Goal: Information Seeking & Learning: Learn about a topic

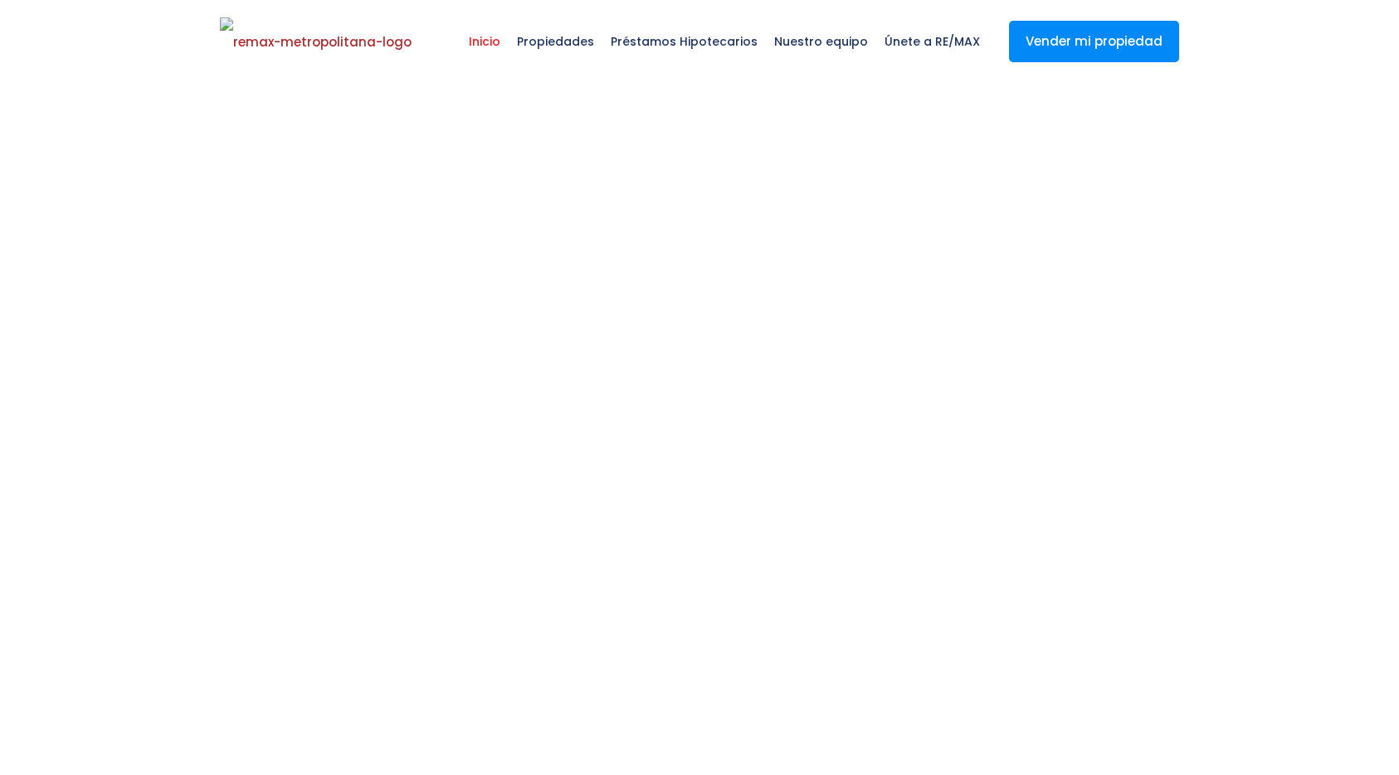
select select
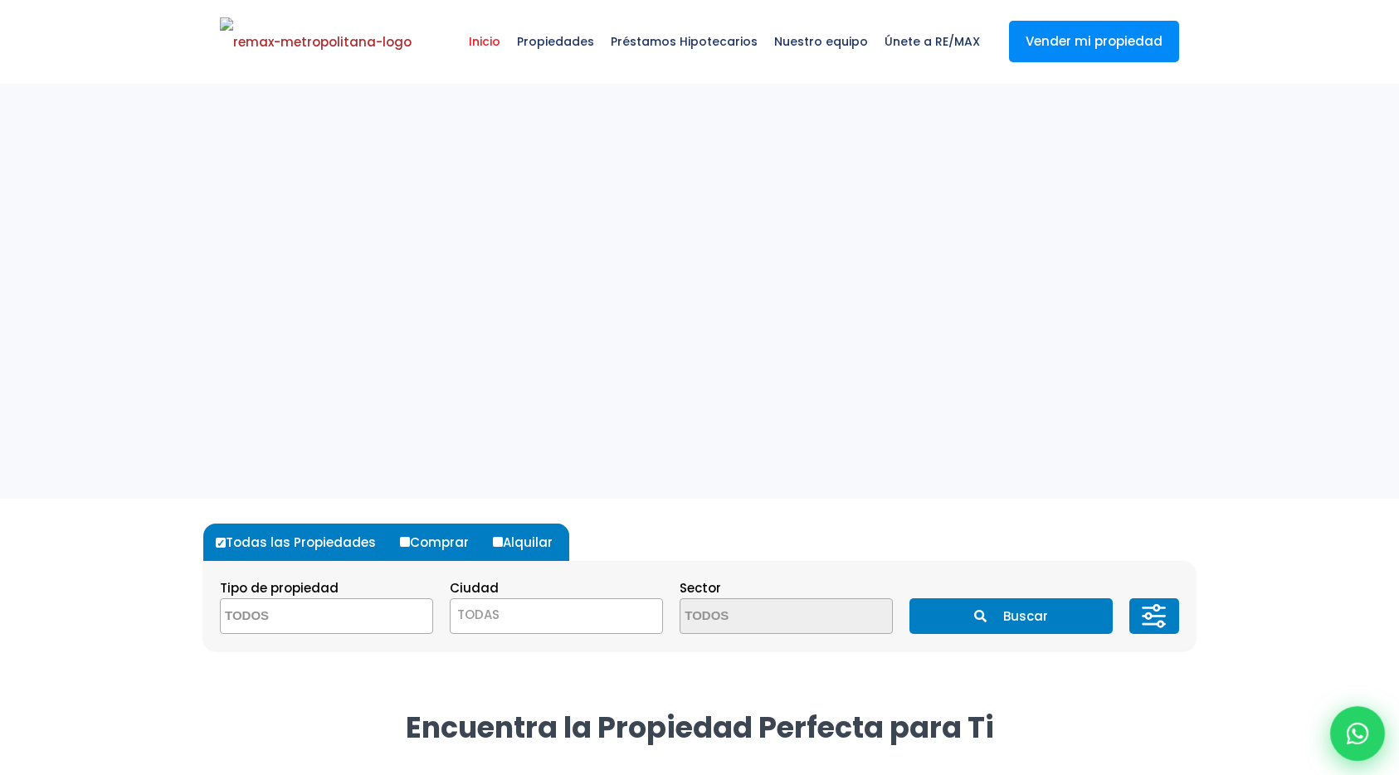
click at [1379, 733] on div at bounding box center [1358, 733] width 55 height 55
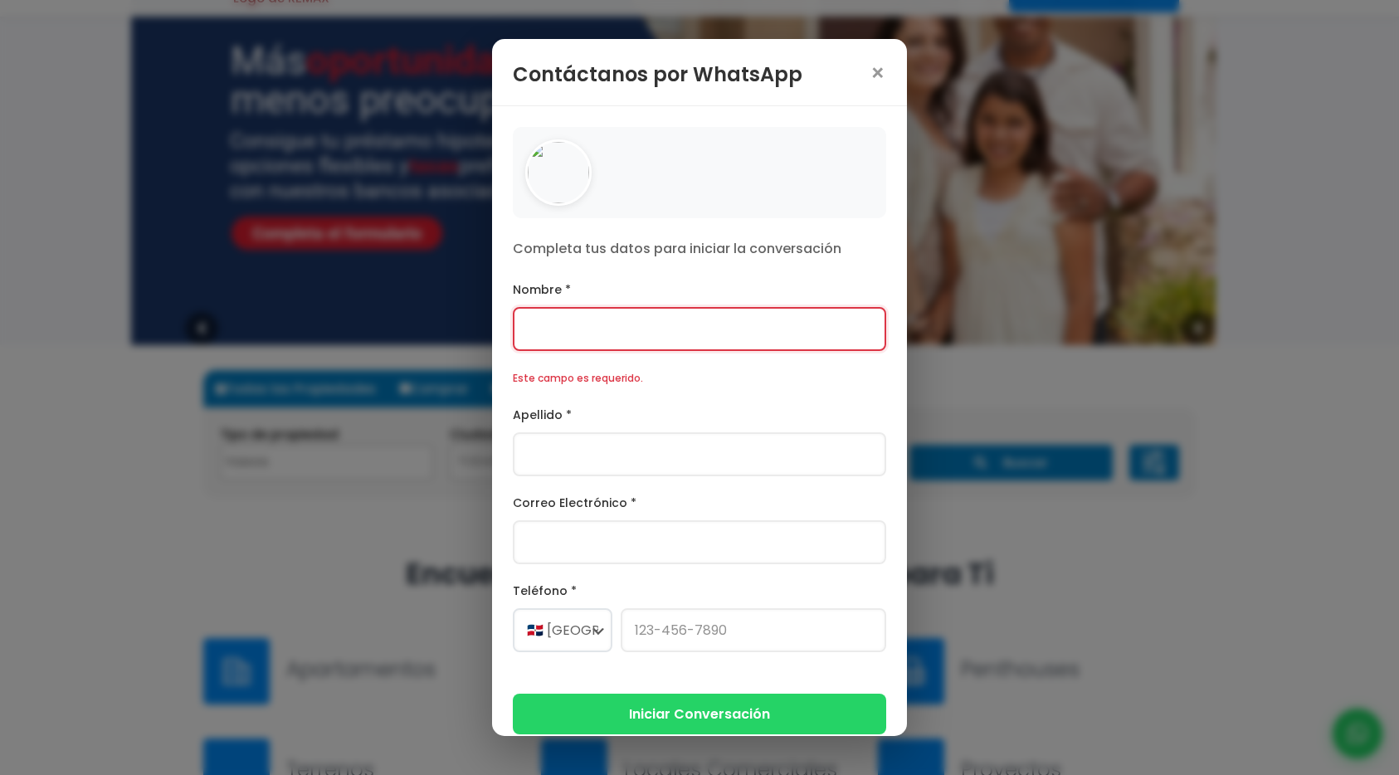
scroll to position [224, 0]
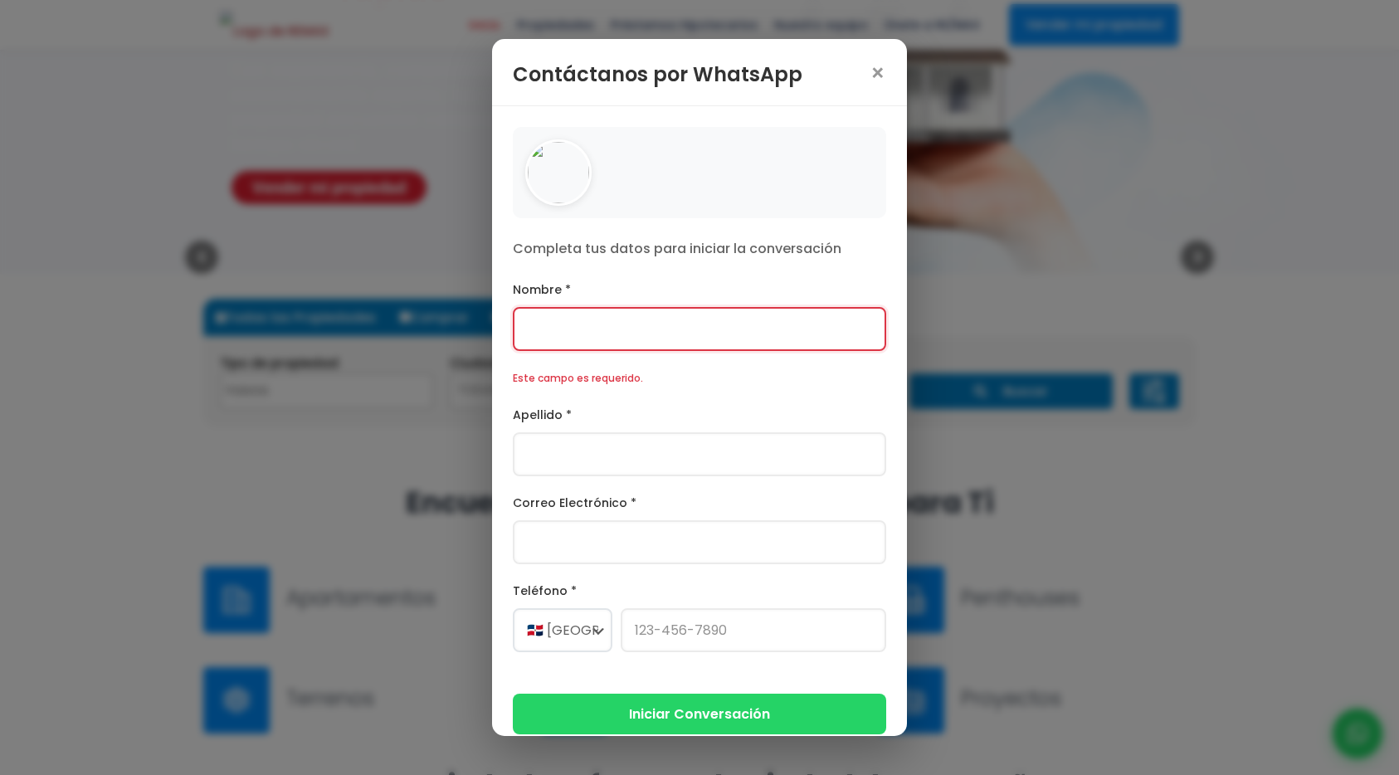
click at [579, 388] on div "Este campo es requerido." at bounding box center [700, 378] width 374 height 21
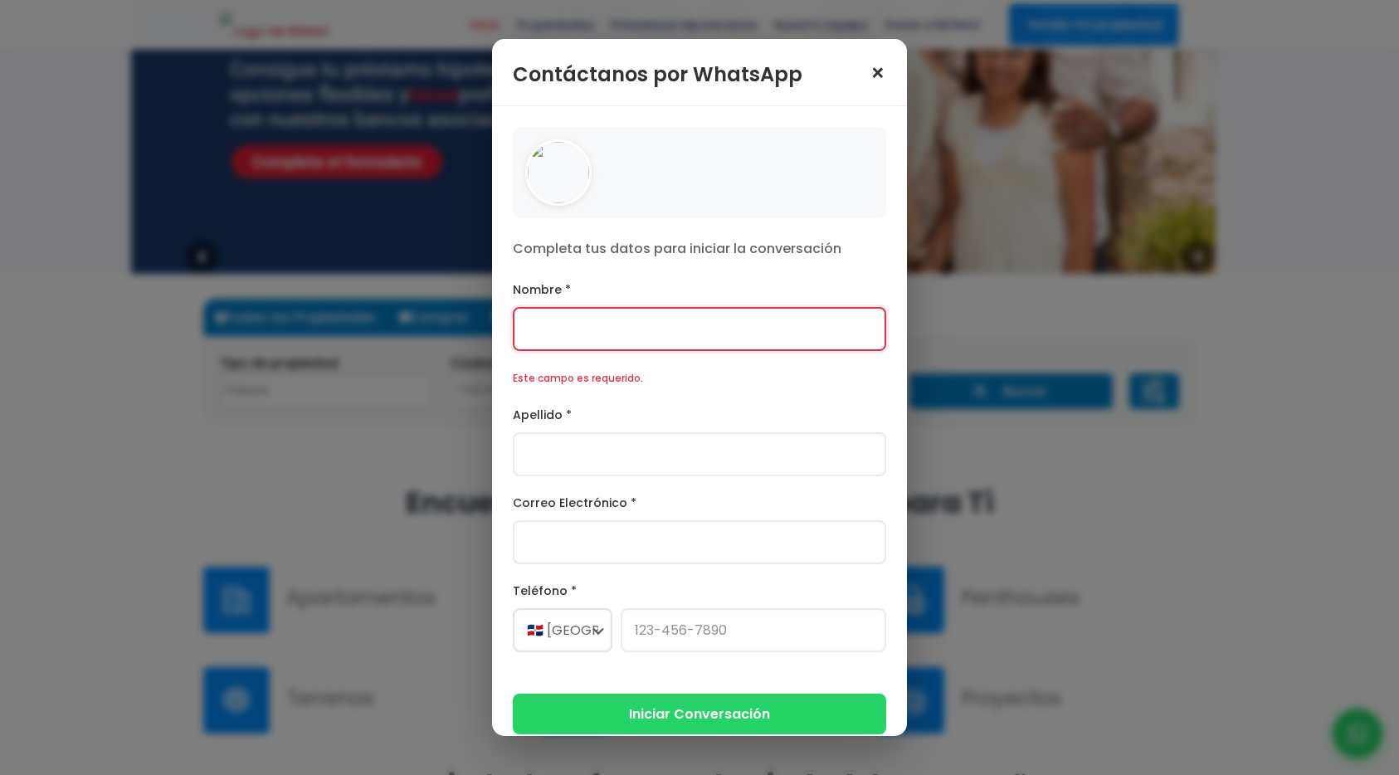
click at [877, 73] on span "×" at bounding box center [878, 73] width 17 height 23
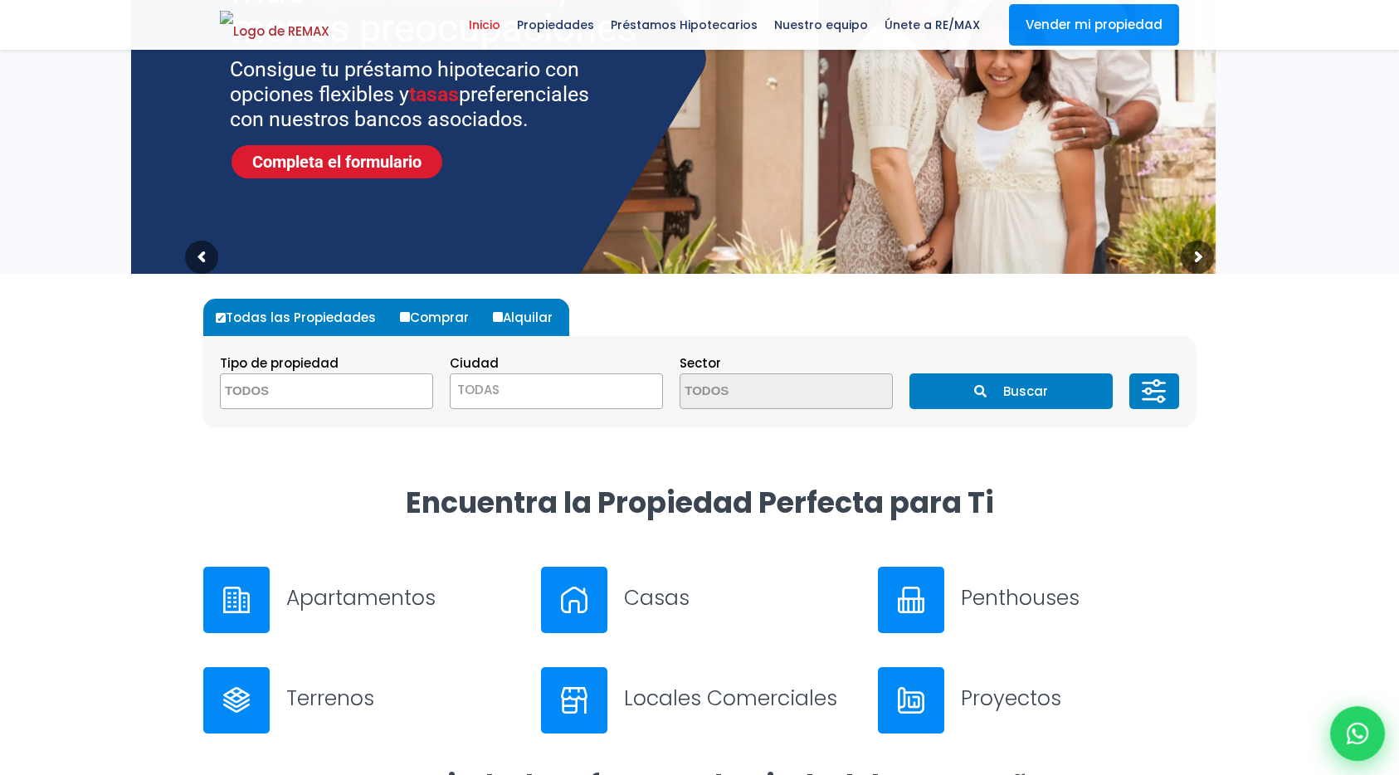
click at [1358, 726] on icon at bounding box center [1358, 734] width 22 height 22
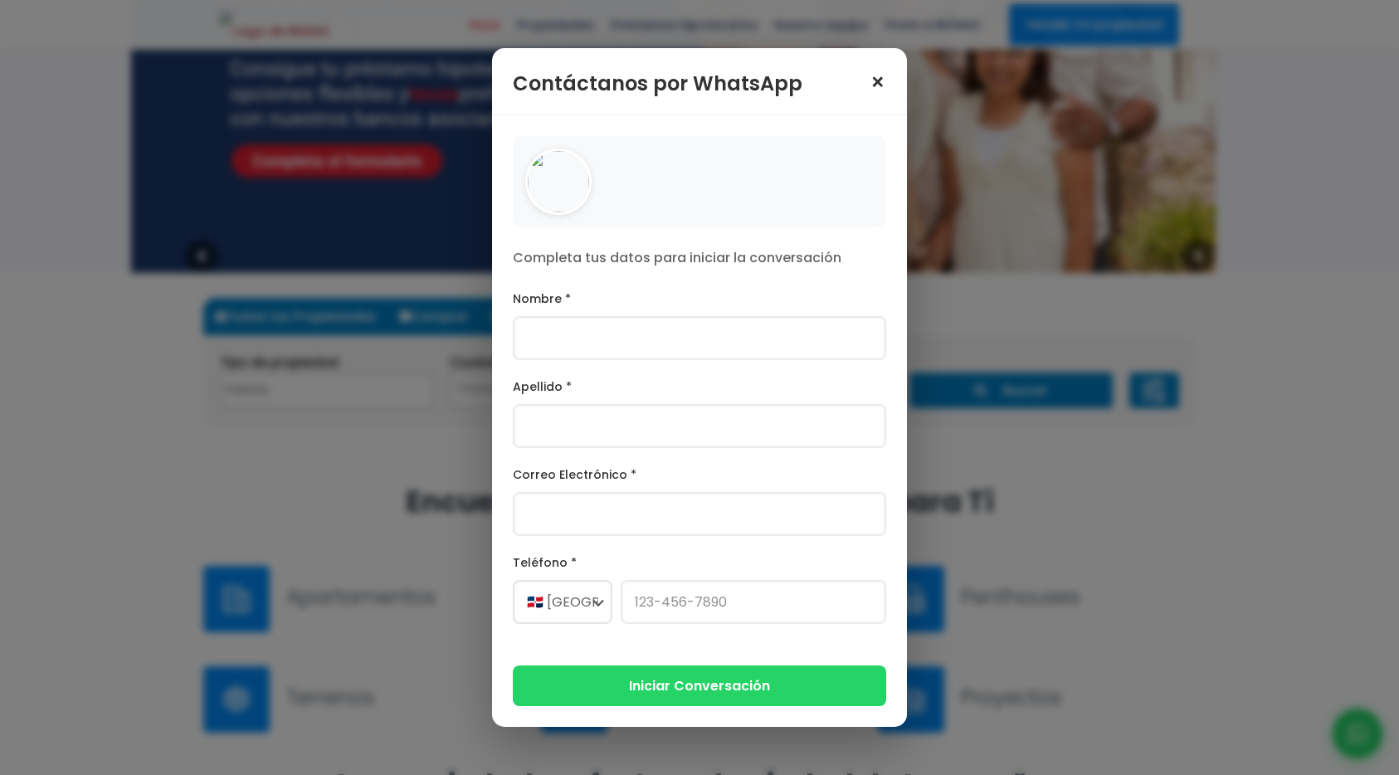
click at [881, 80] on span "×" at bounding box center [878, 82] width 17 height 23
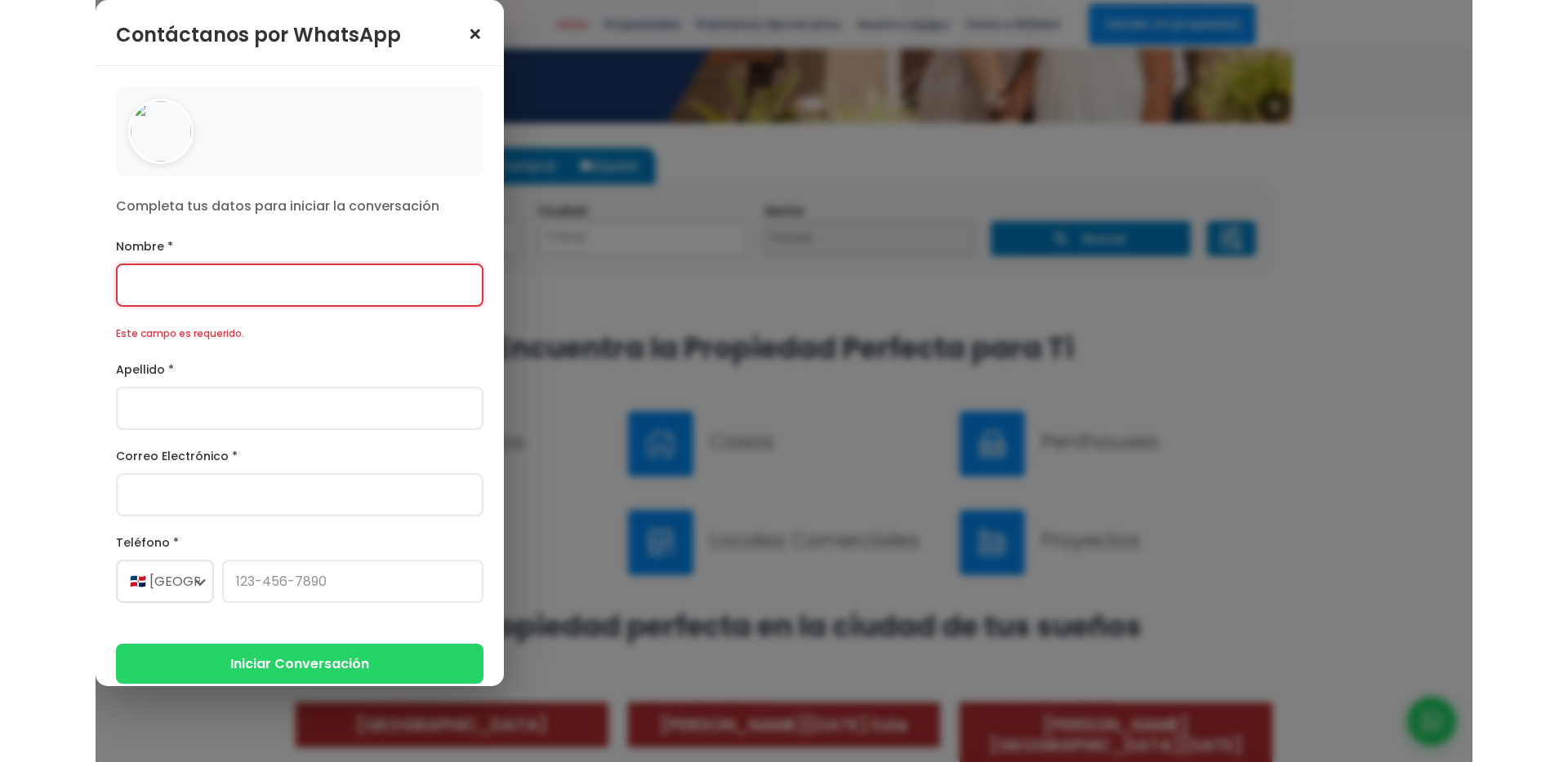
scroll to position [440, 0]
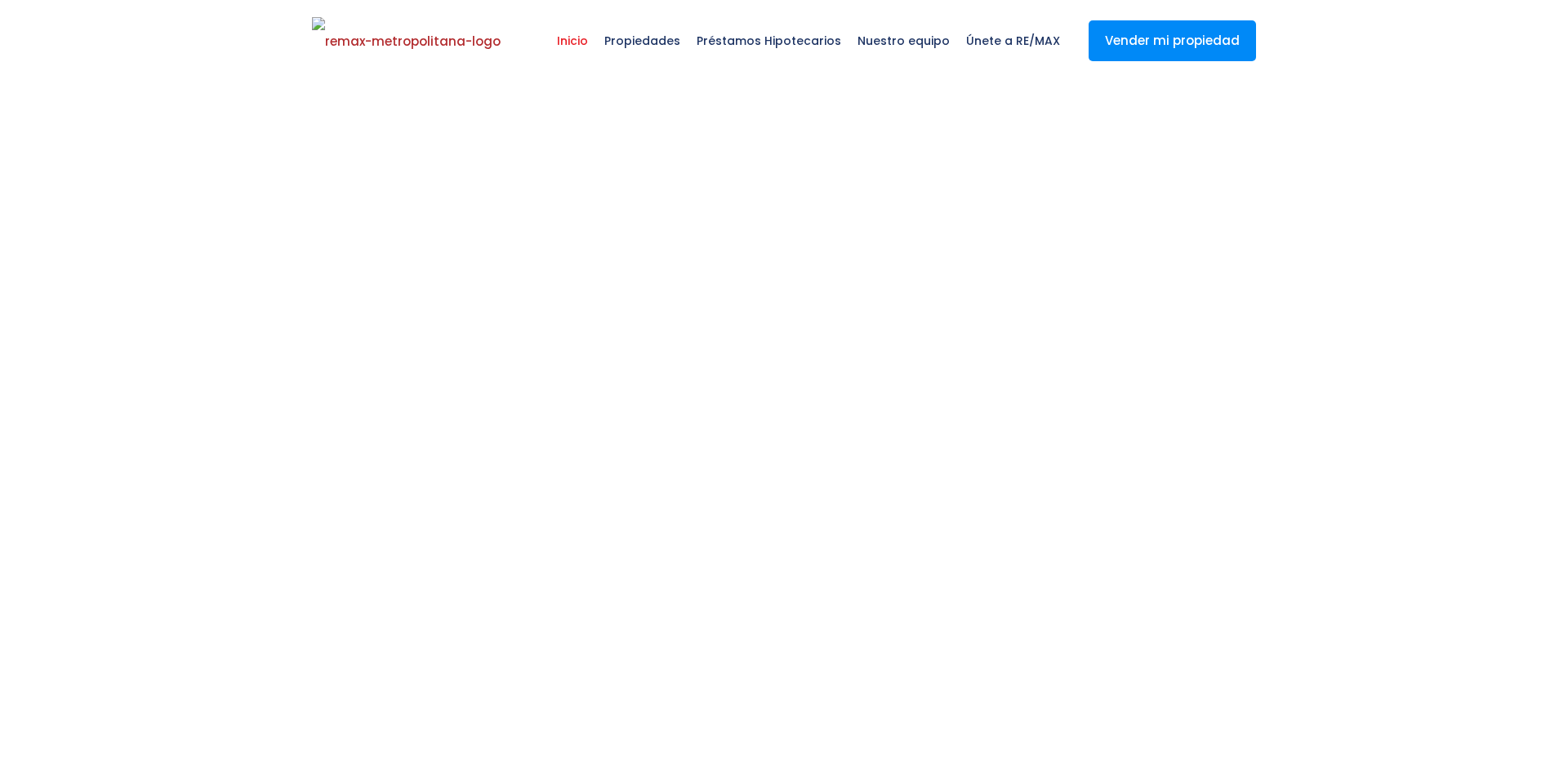
select select
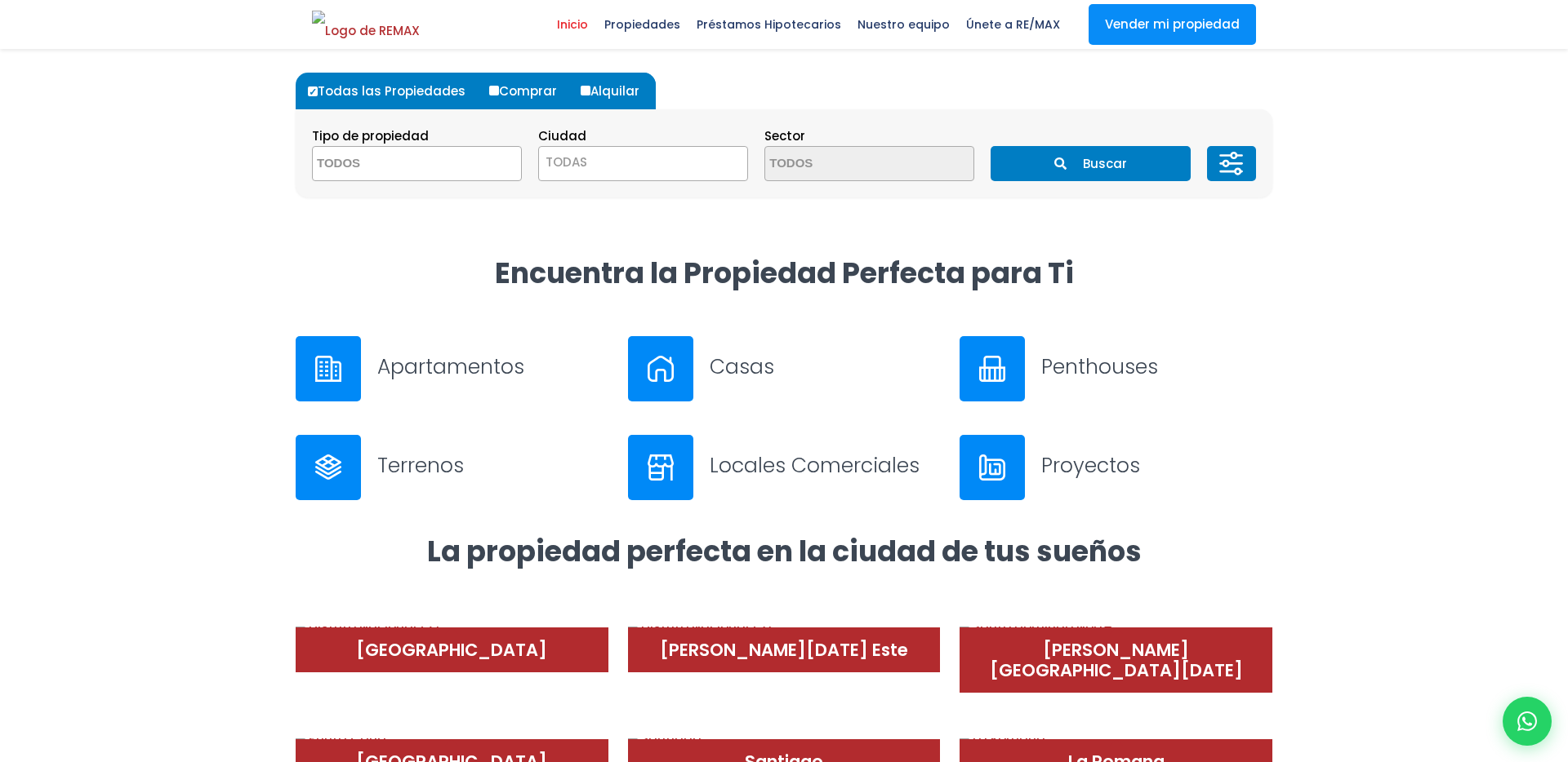
scroll to position [440, 0]
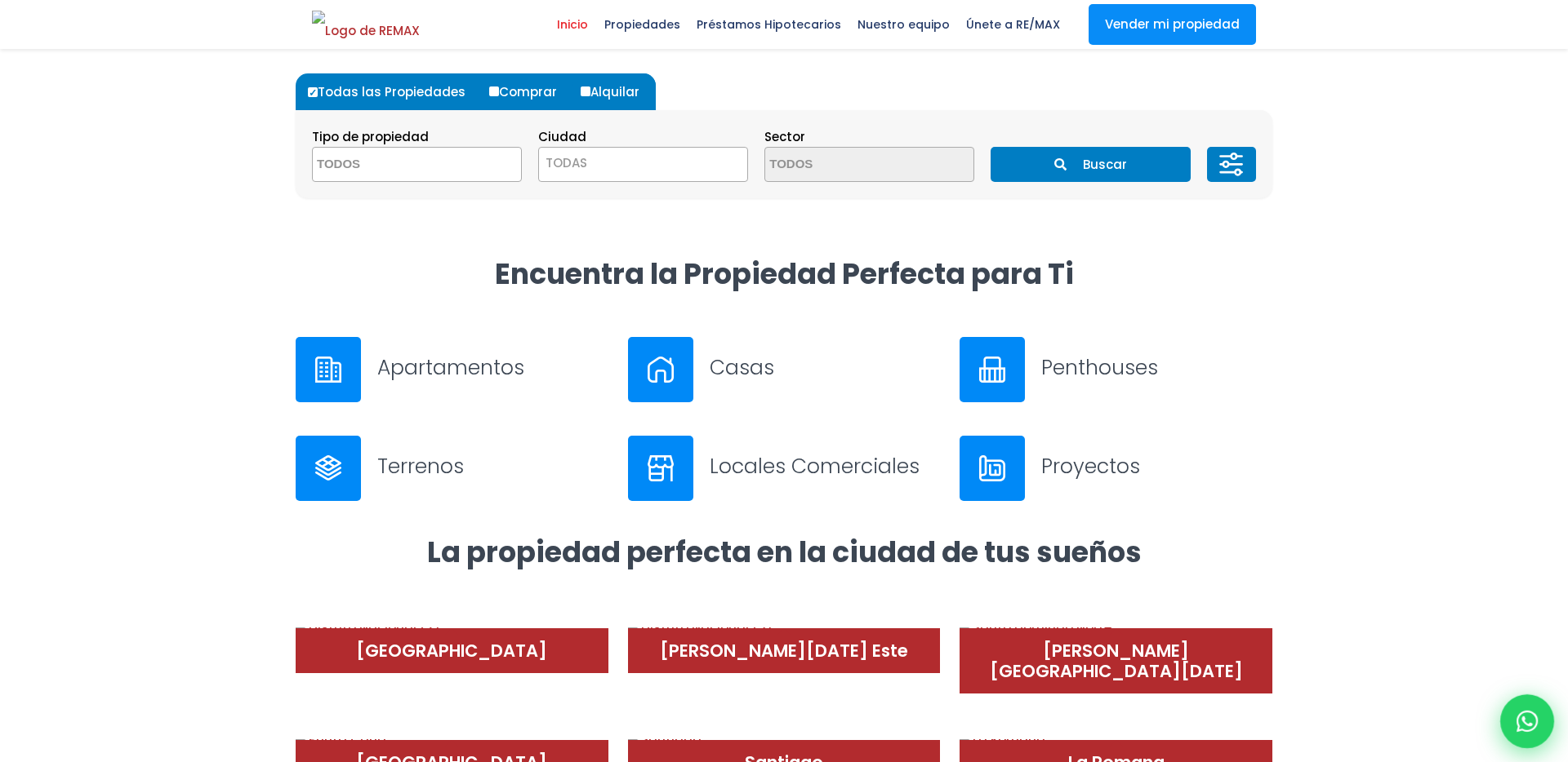
click at [1535, 723] on icon at bounding box center [1527, 722] width 22 height 22
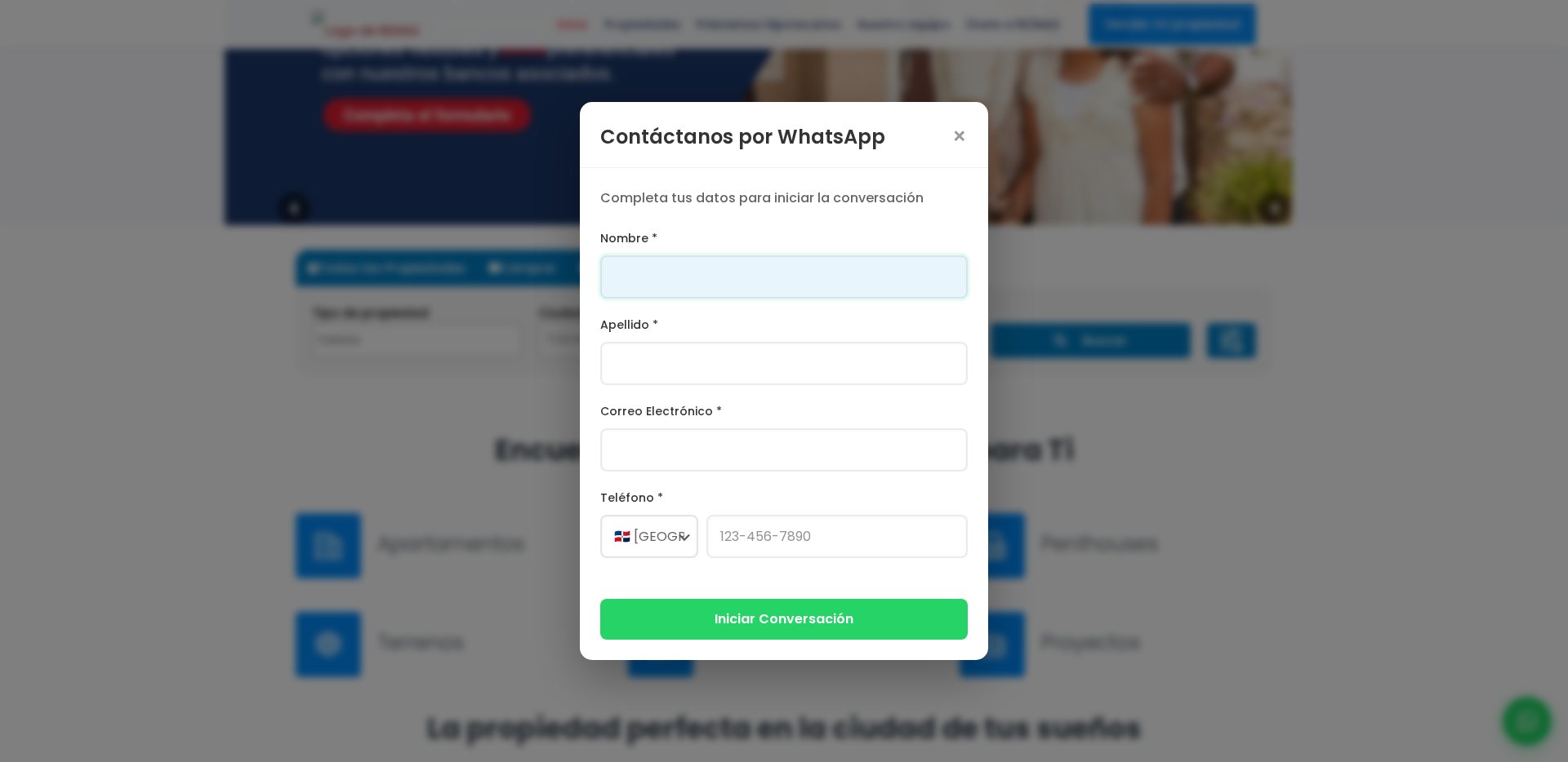
scroll to position [0, 0]
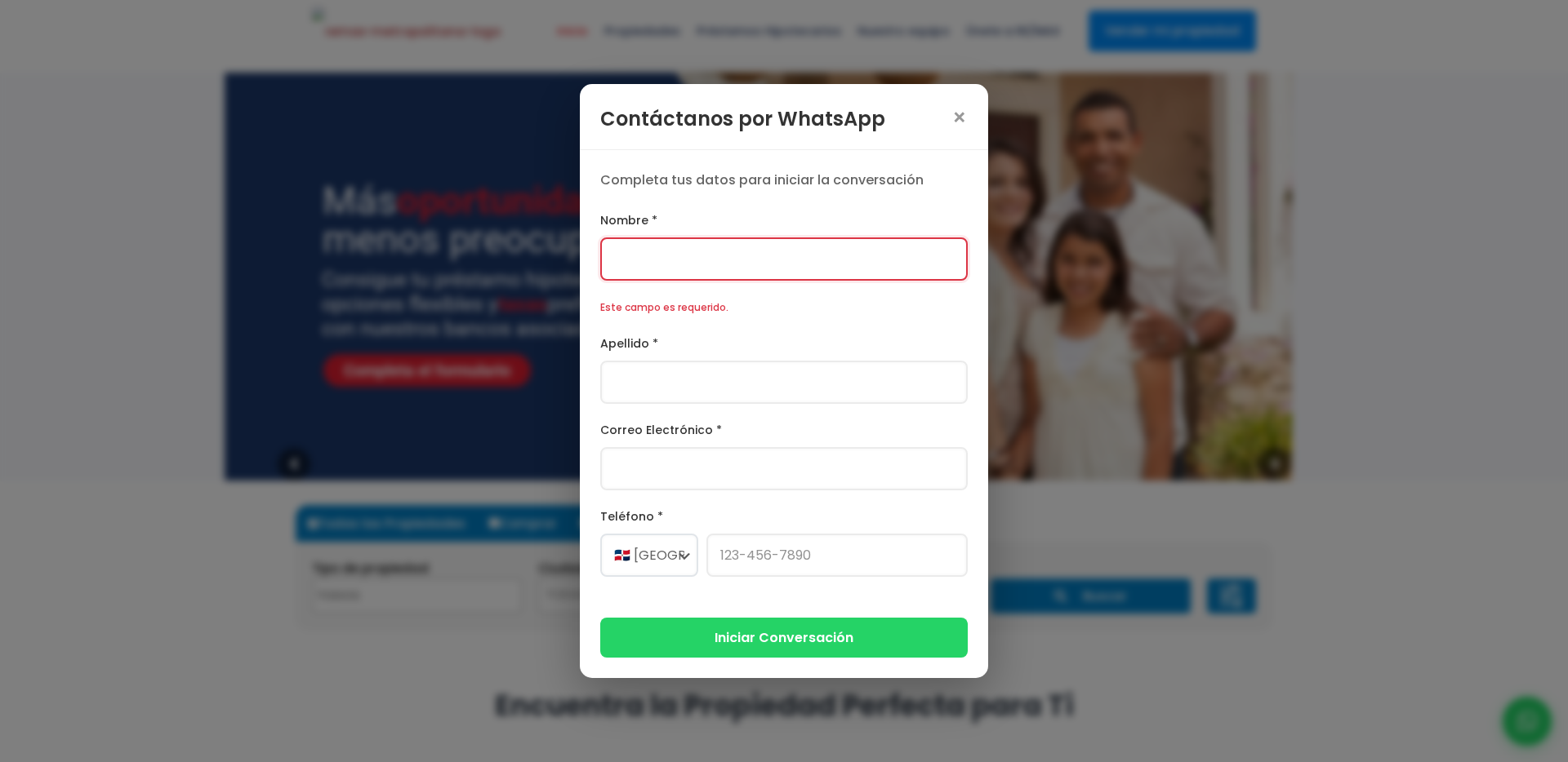
click at [962, 137] on div "Contáctanos por WhatsApp ×" at bounding box center [783, 116] width 408 height 66
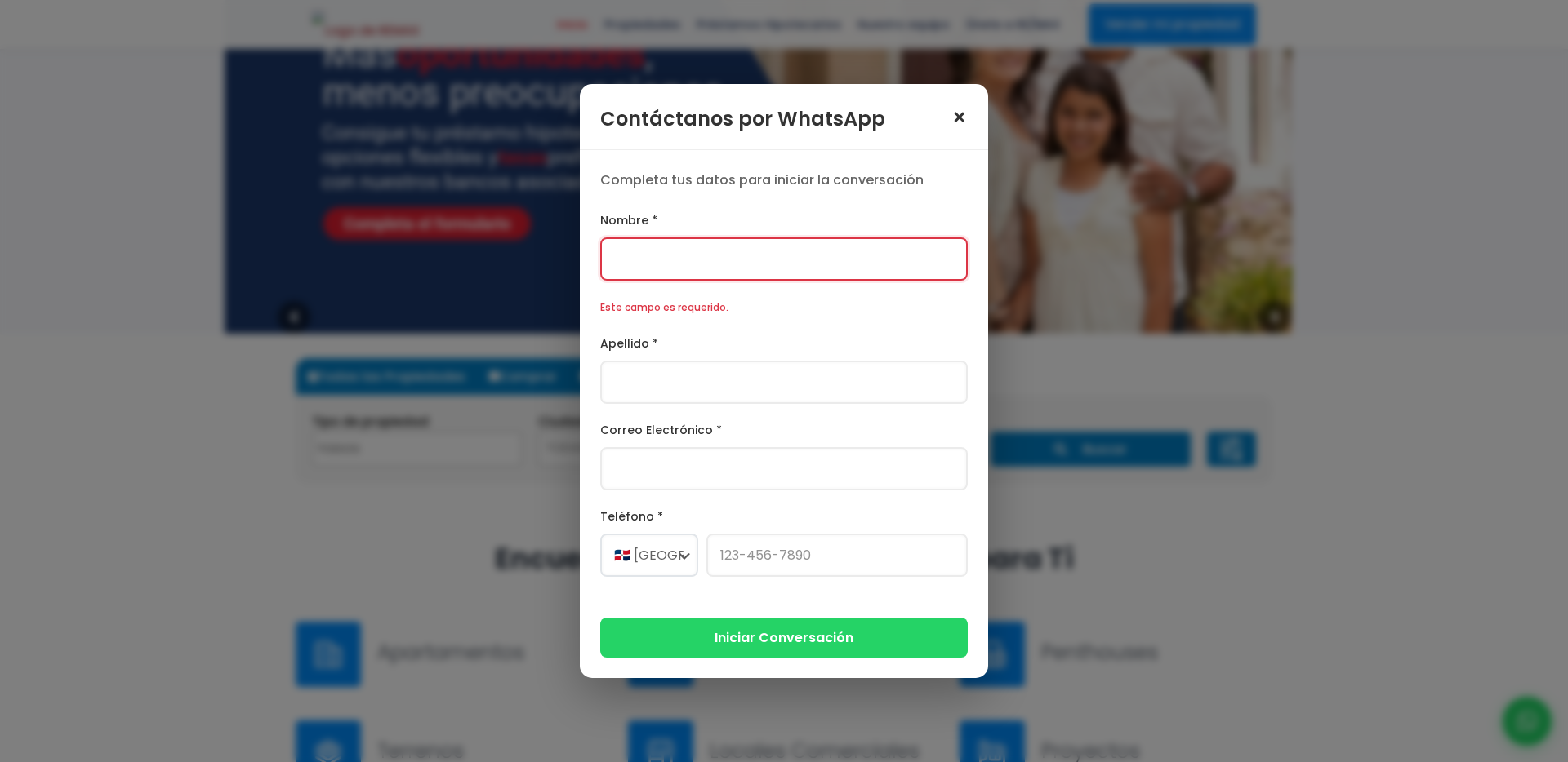
click at [957, 116] on span "×" at bounding box center [959, 118] width 17 height 23
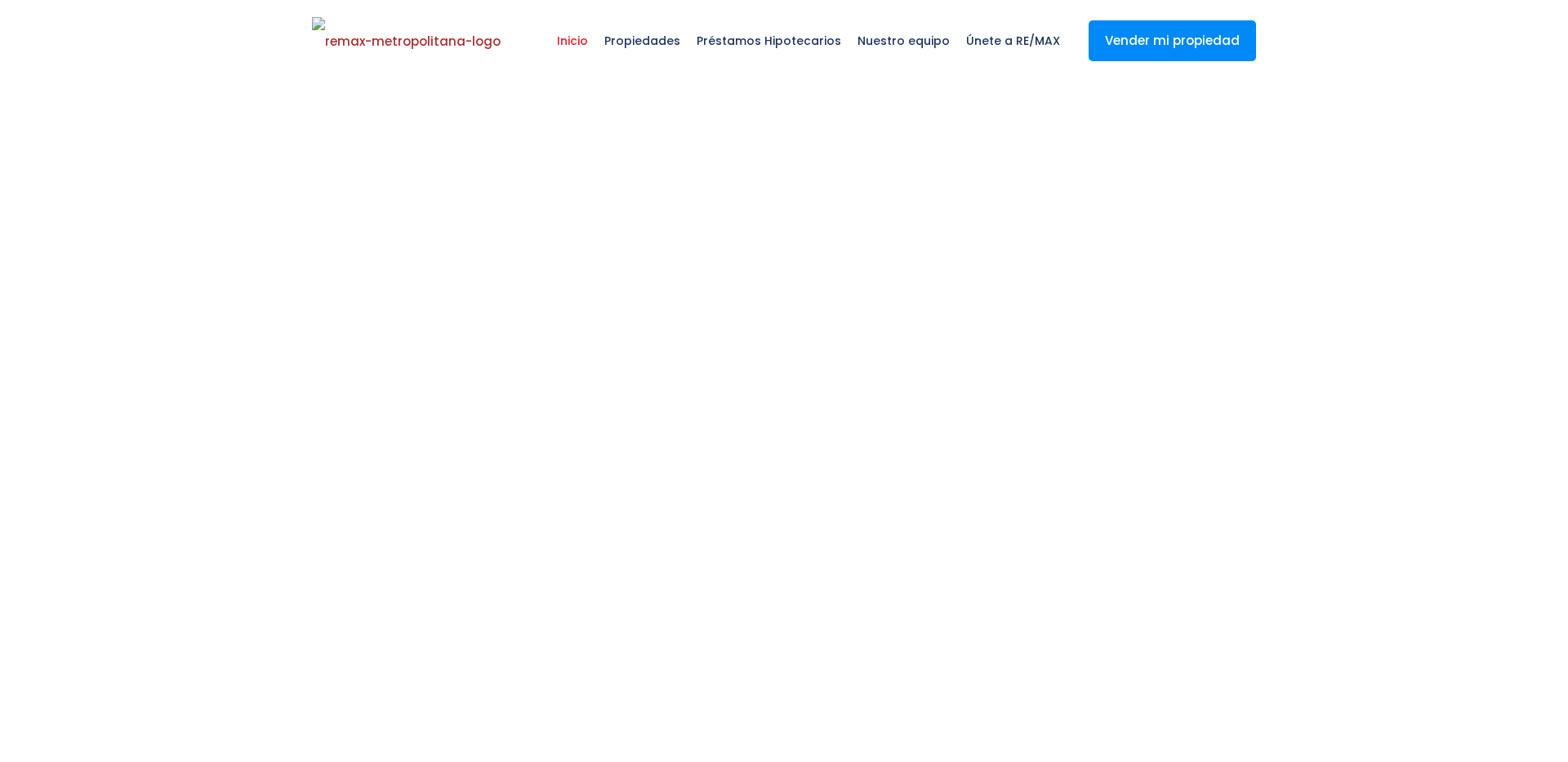
scroll to position [156, 0]
select select
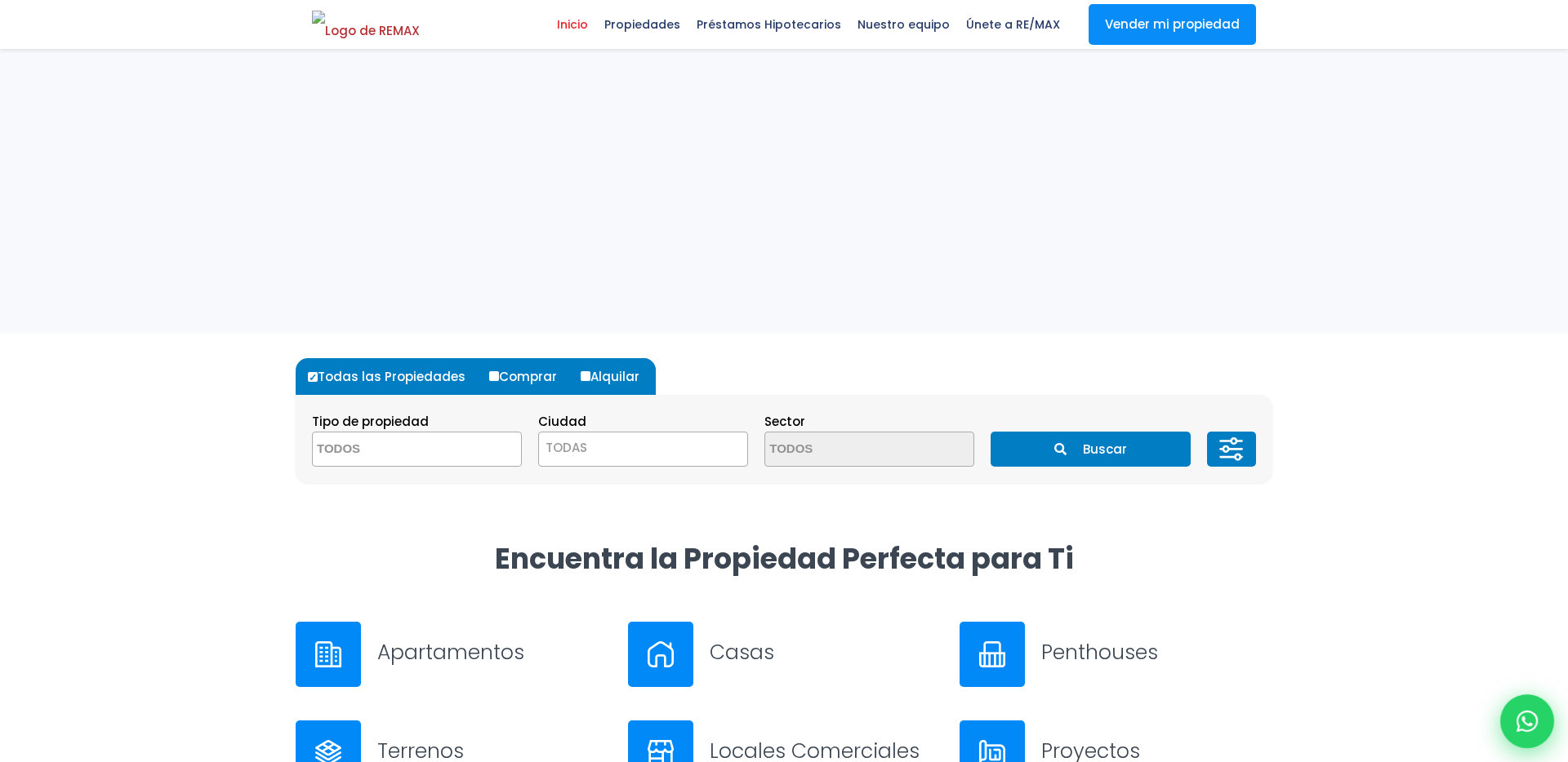
scroll to position [0, 0]
click at [1524, 715] on icon at bounding box center [1527, 722] width 22 height 22
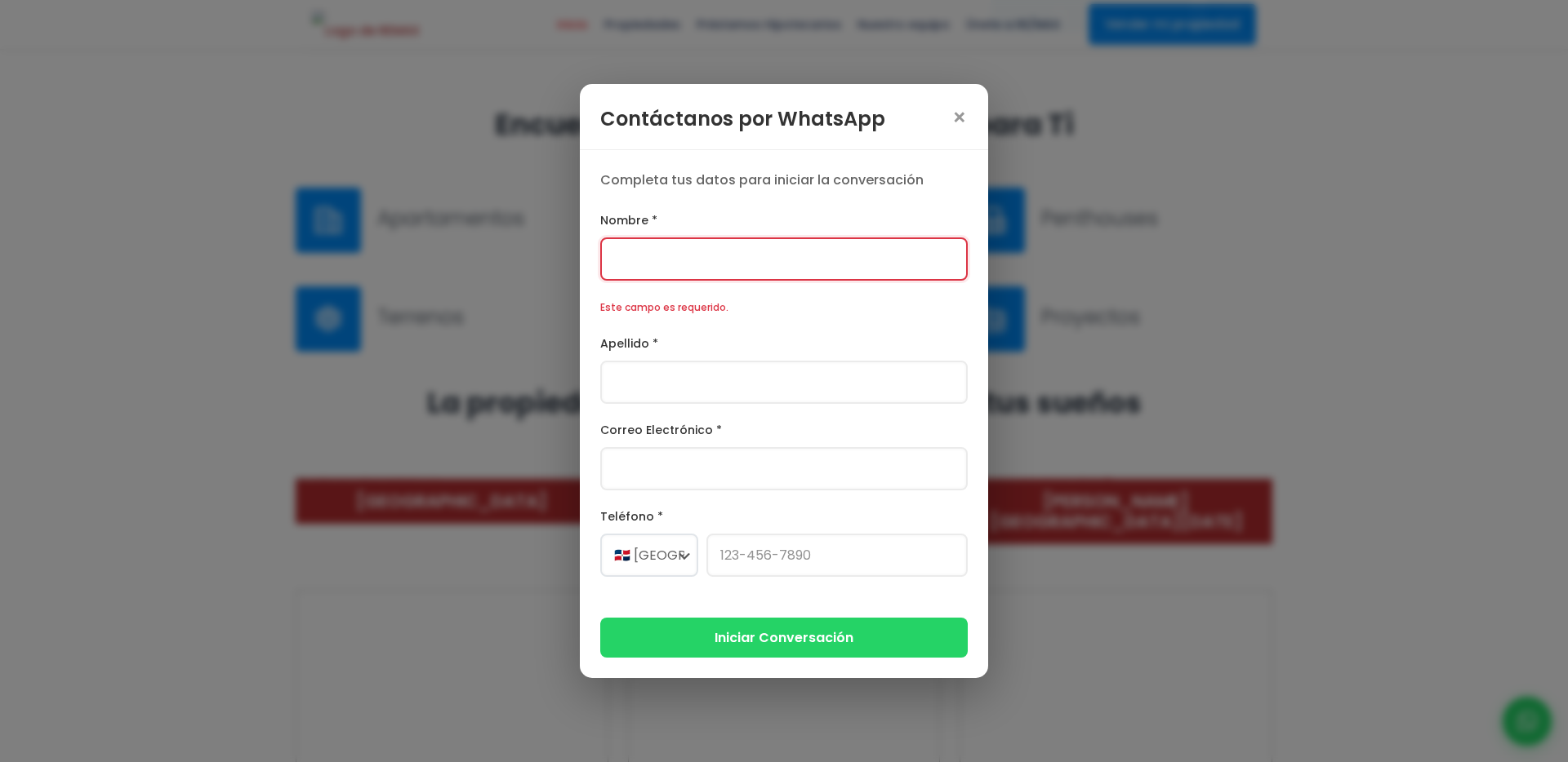
scroll to position [623, 0]
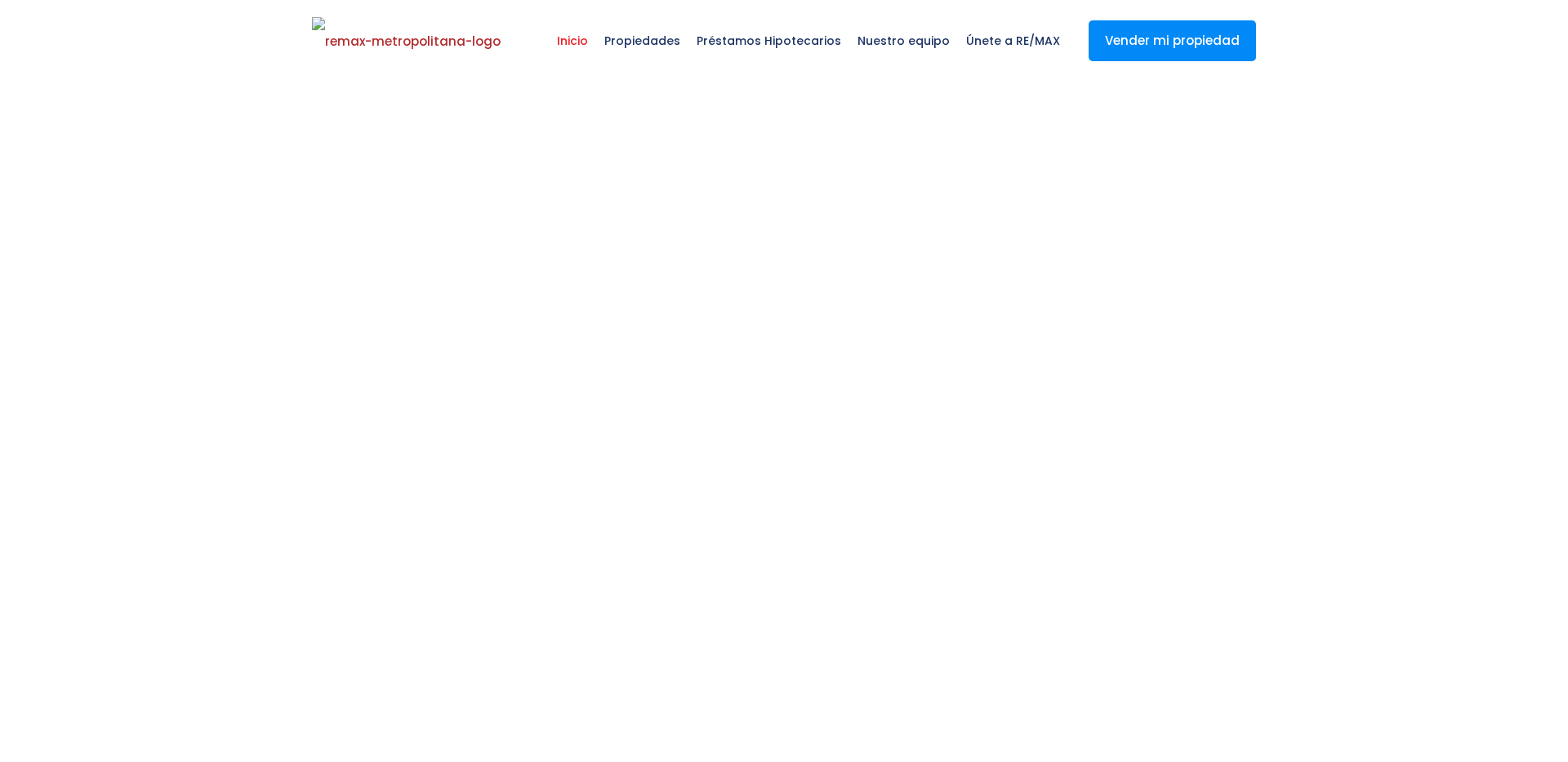
select select
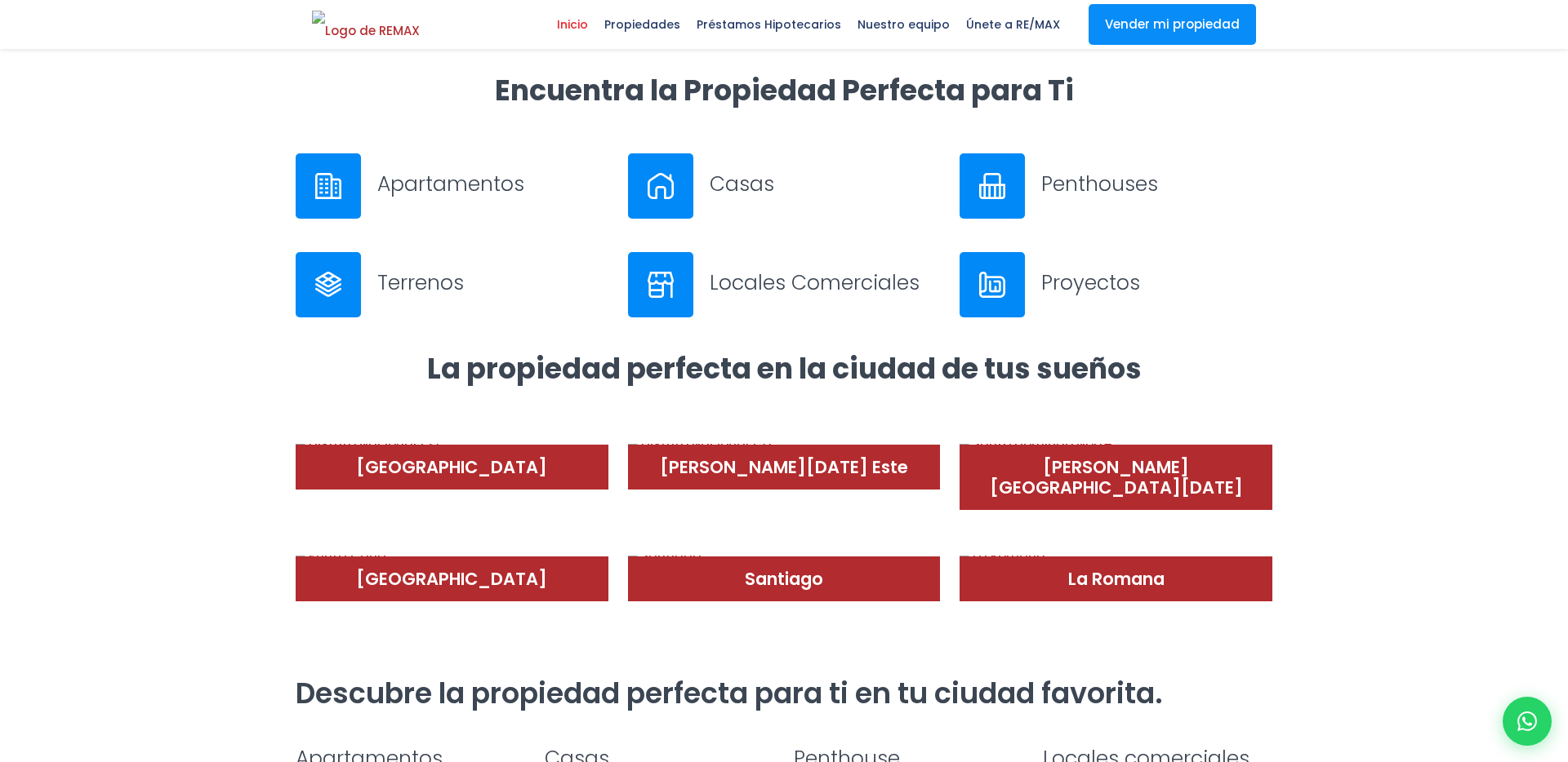
scroll to position [623, 0]
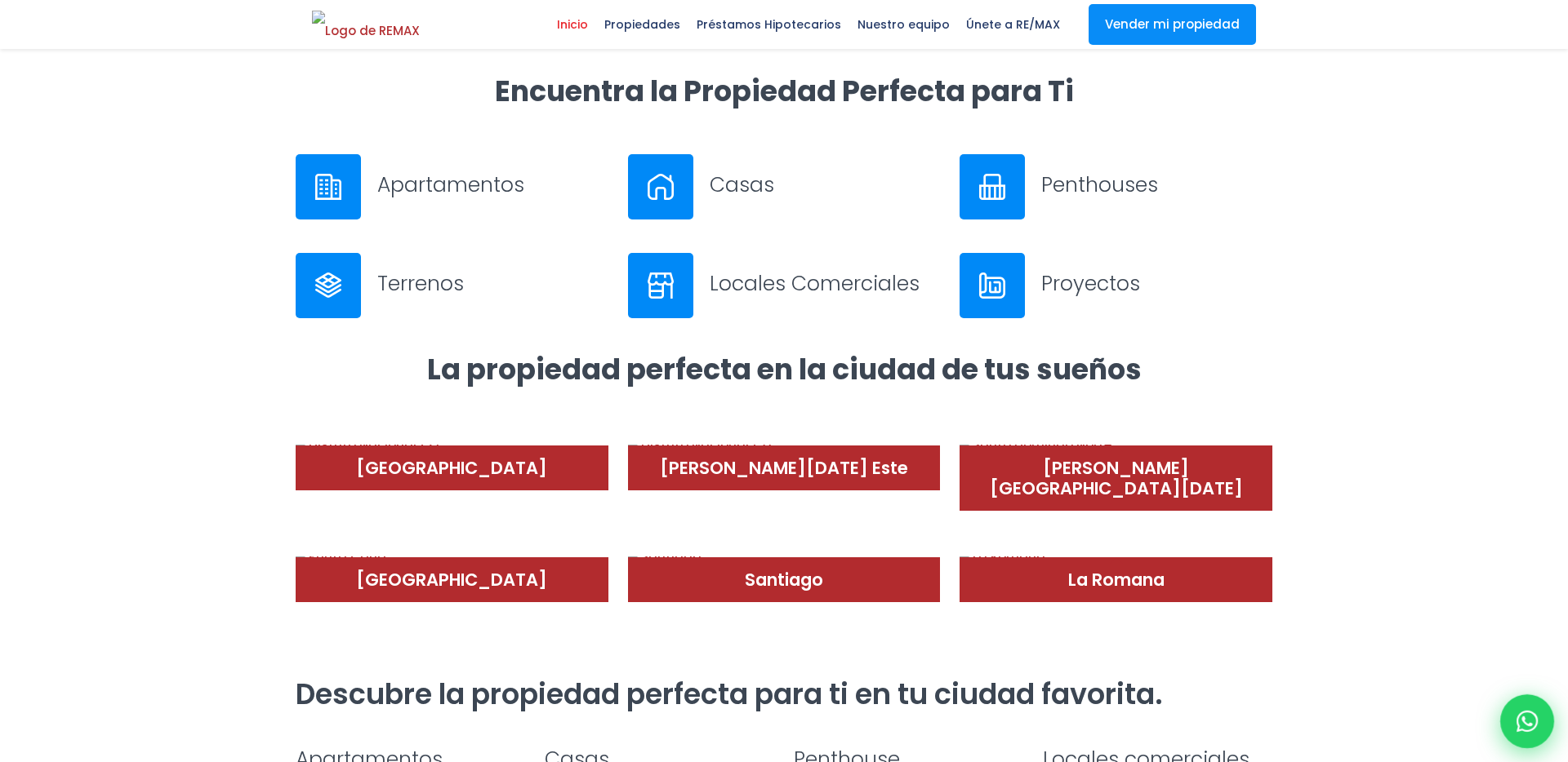
click at [1534, 727] on icon at bounding box center [1527, 722] width 22 height 22
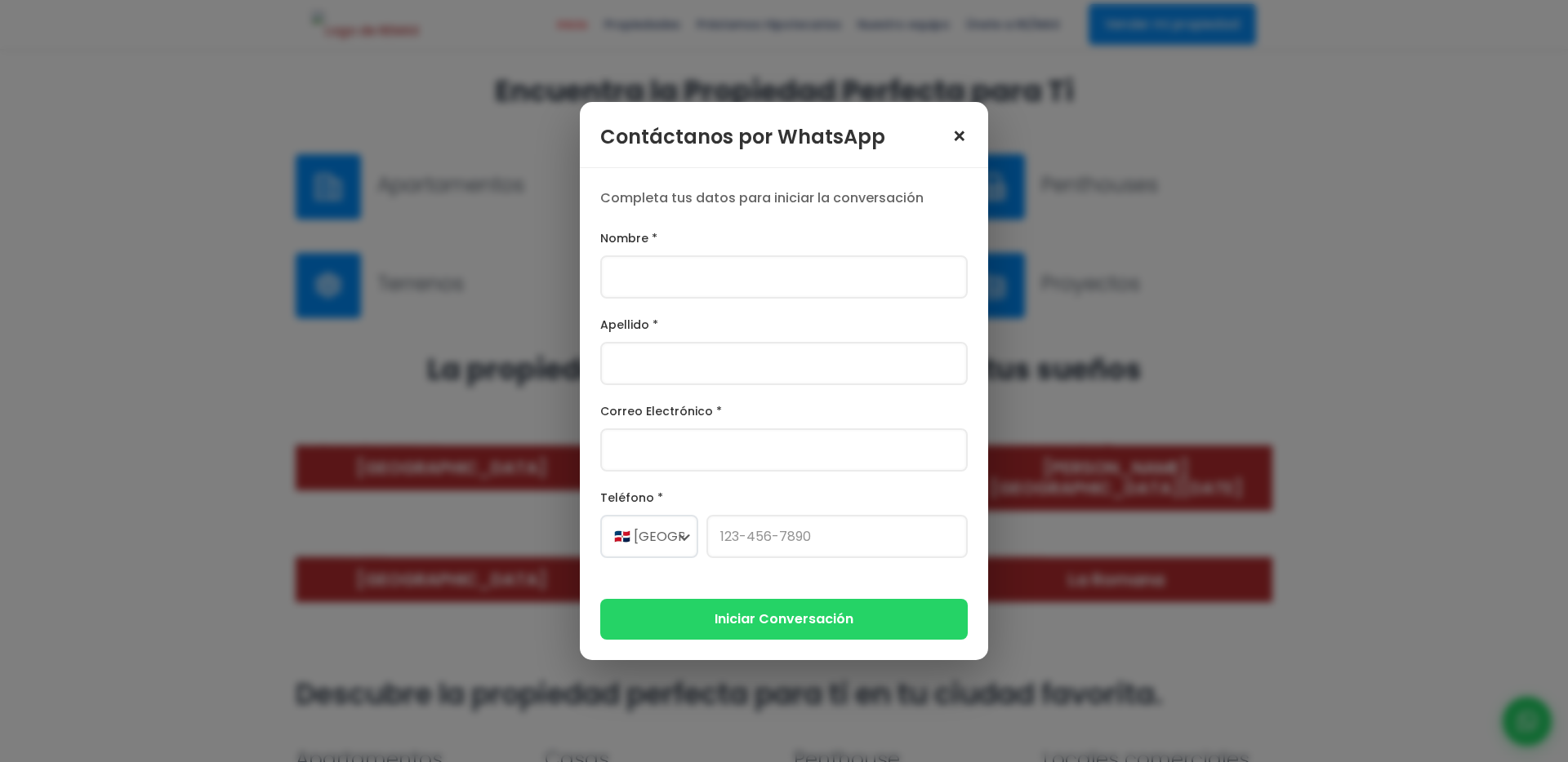
click at [956, 138] on div "Contáctanos por WhatsApp ×" at bounding box center [783, 135] width 408 height 66
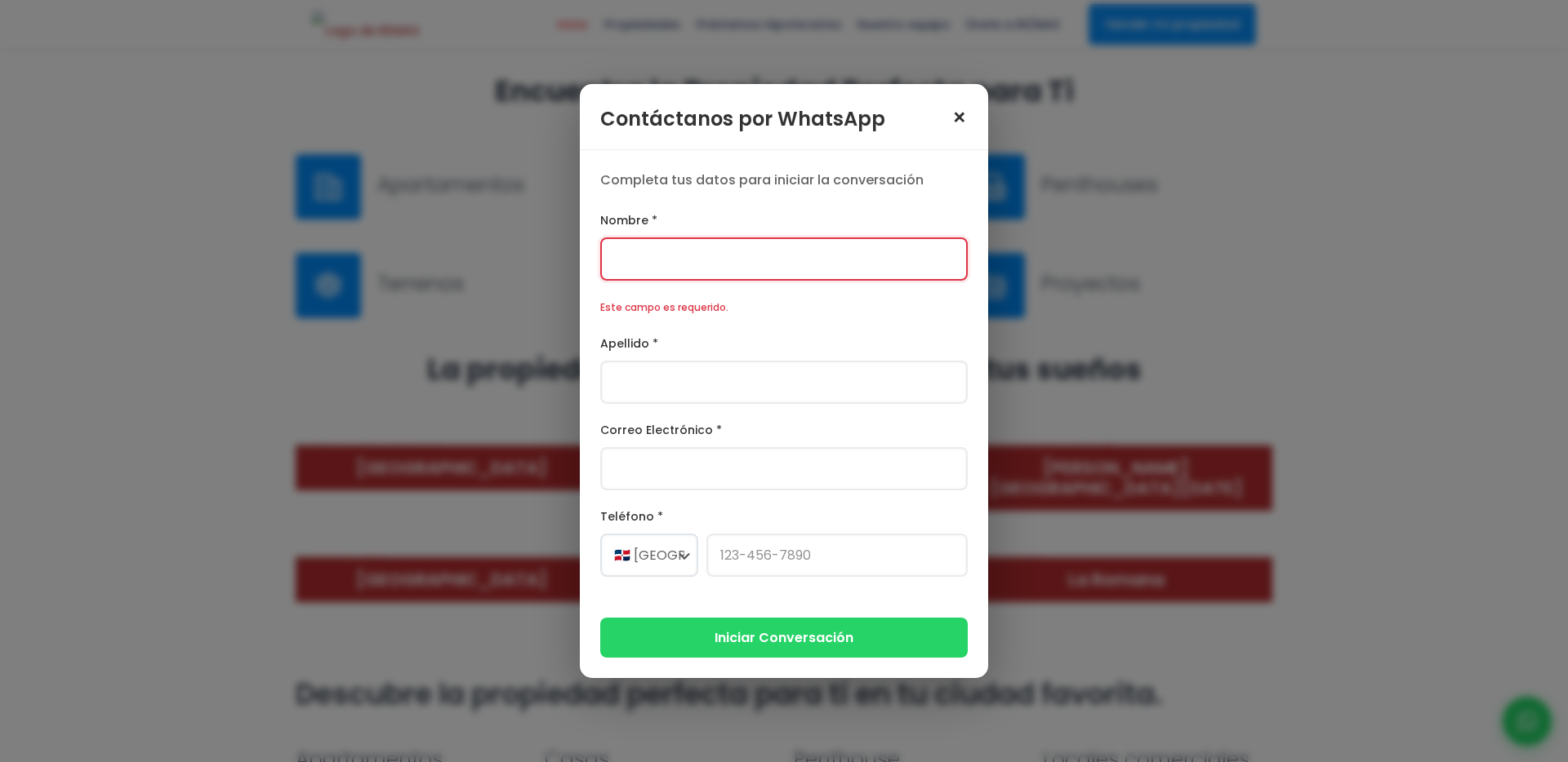
scroll to position [780, 0]
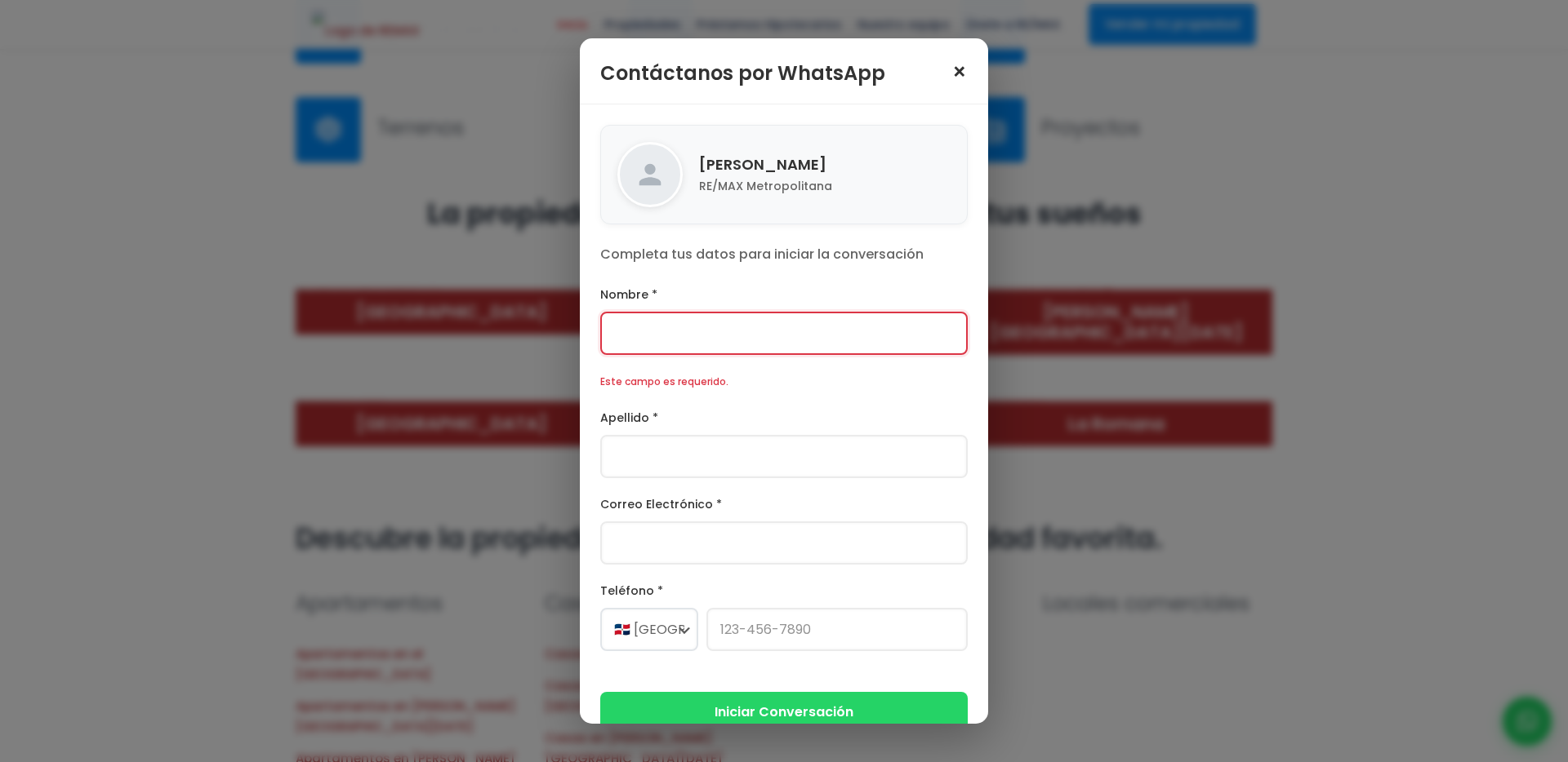
click at [958, 74] on span "×" at bounding box center [959, 72] width 17 height 23
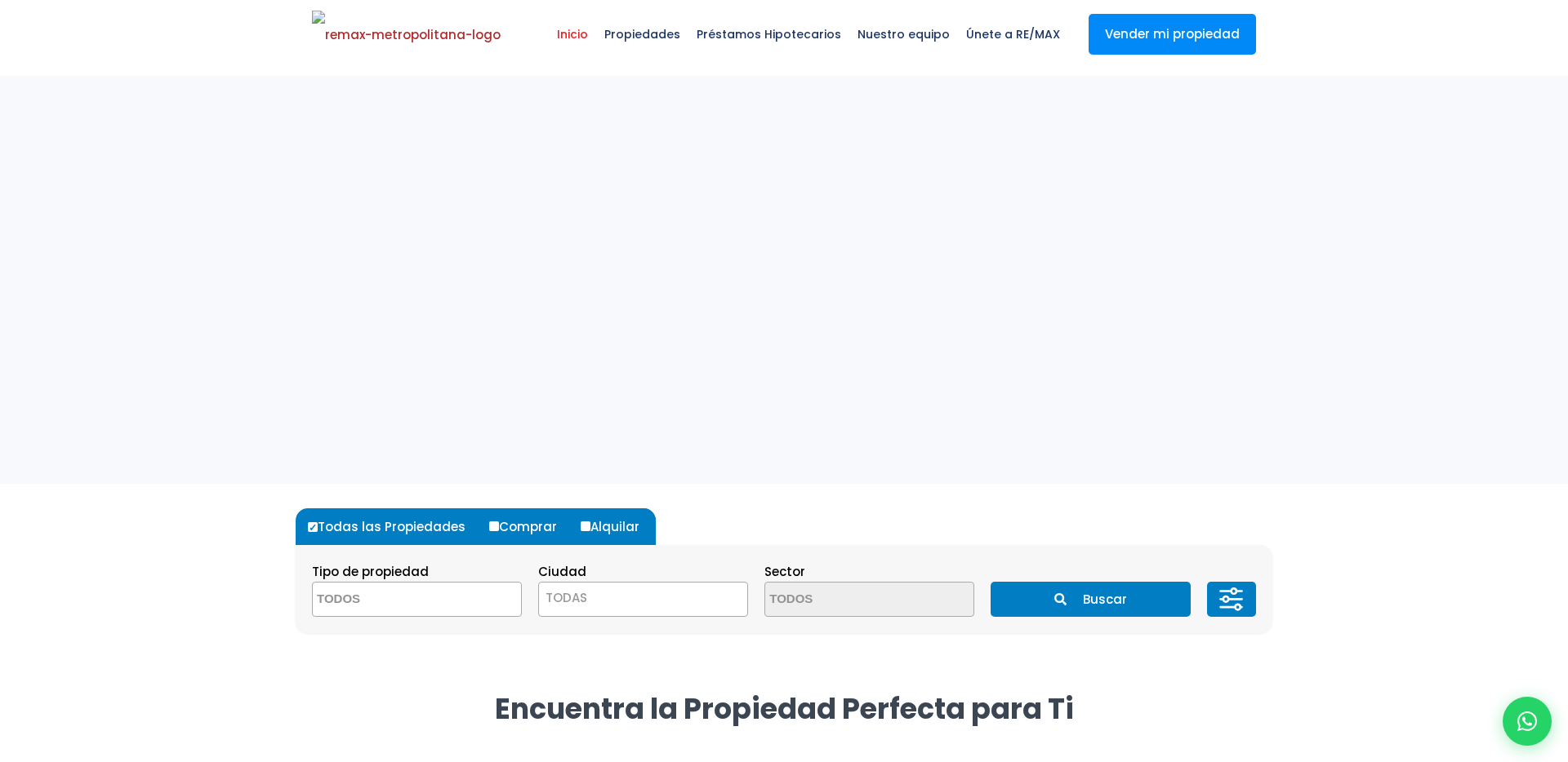
scroll to position [0, 0]
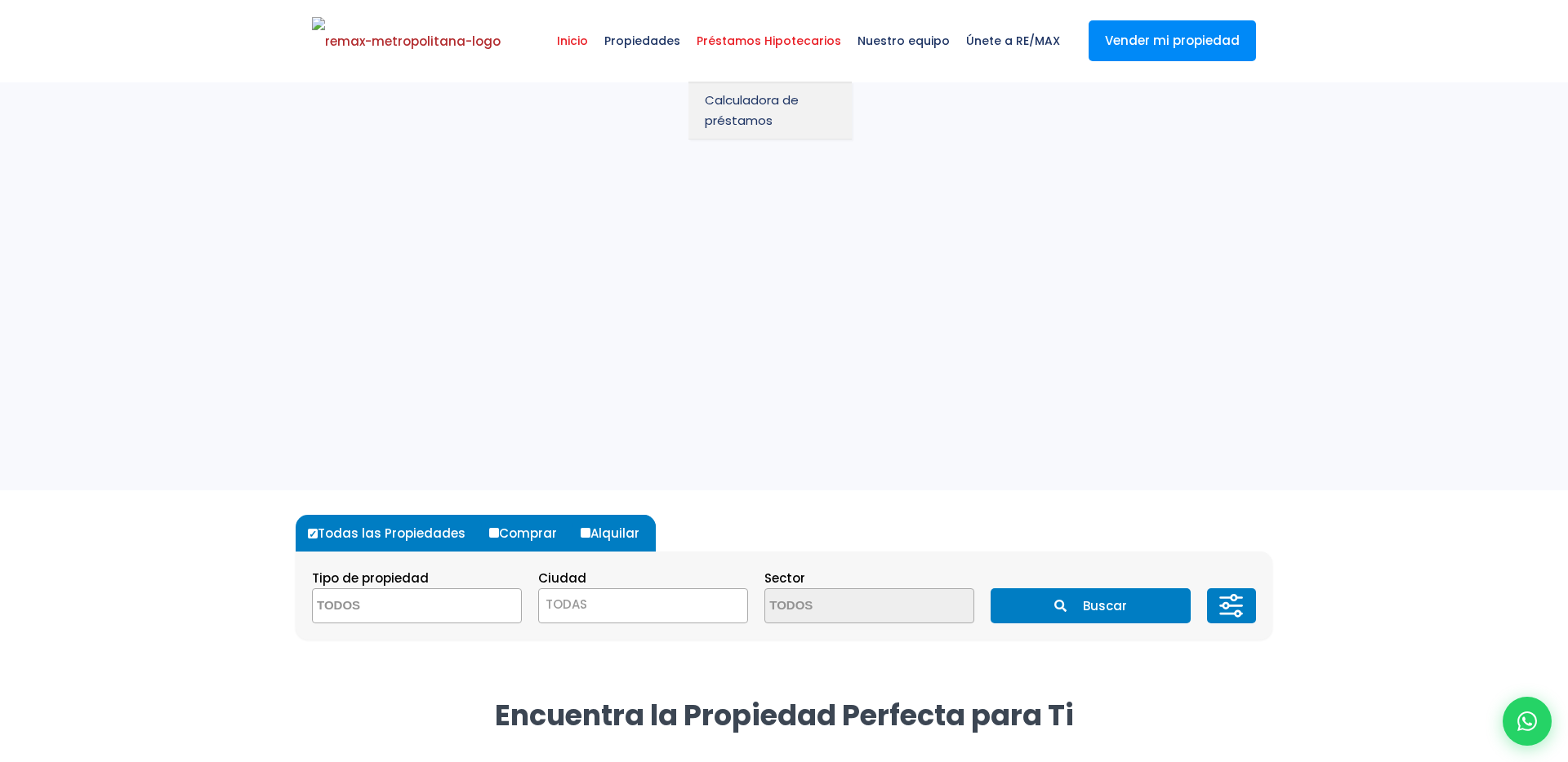
click at [768, 50] on span "Préstamos Hipotecarios" at bounding box center [769, 41] width 161 height 49
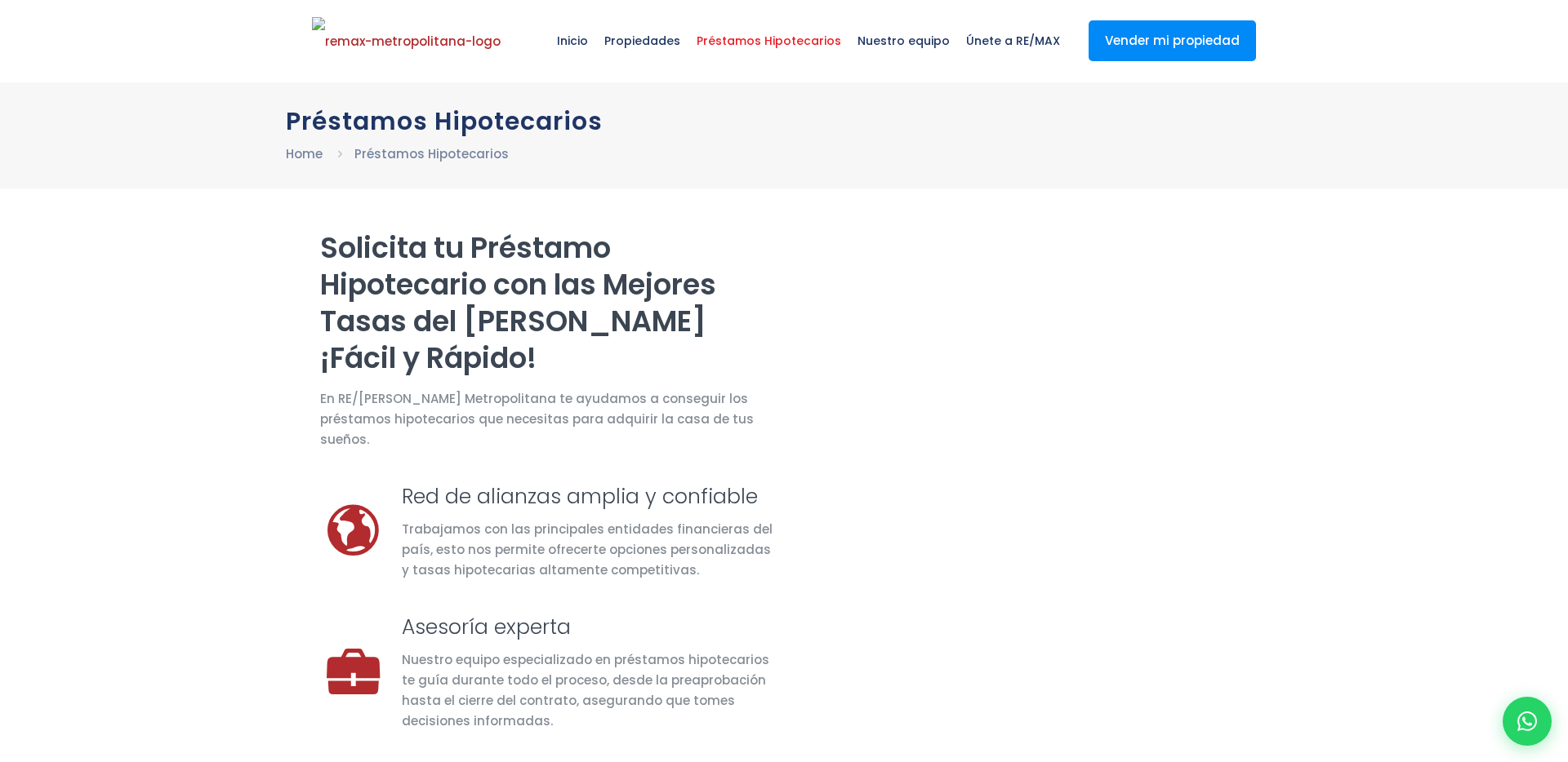
select select "DO"
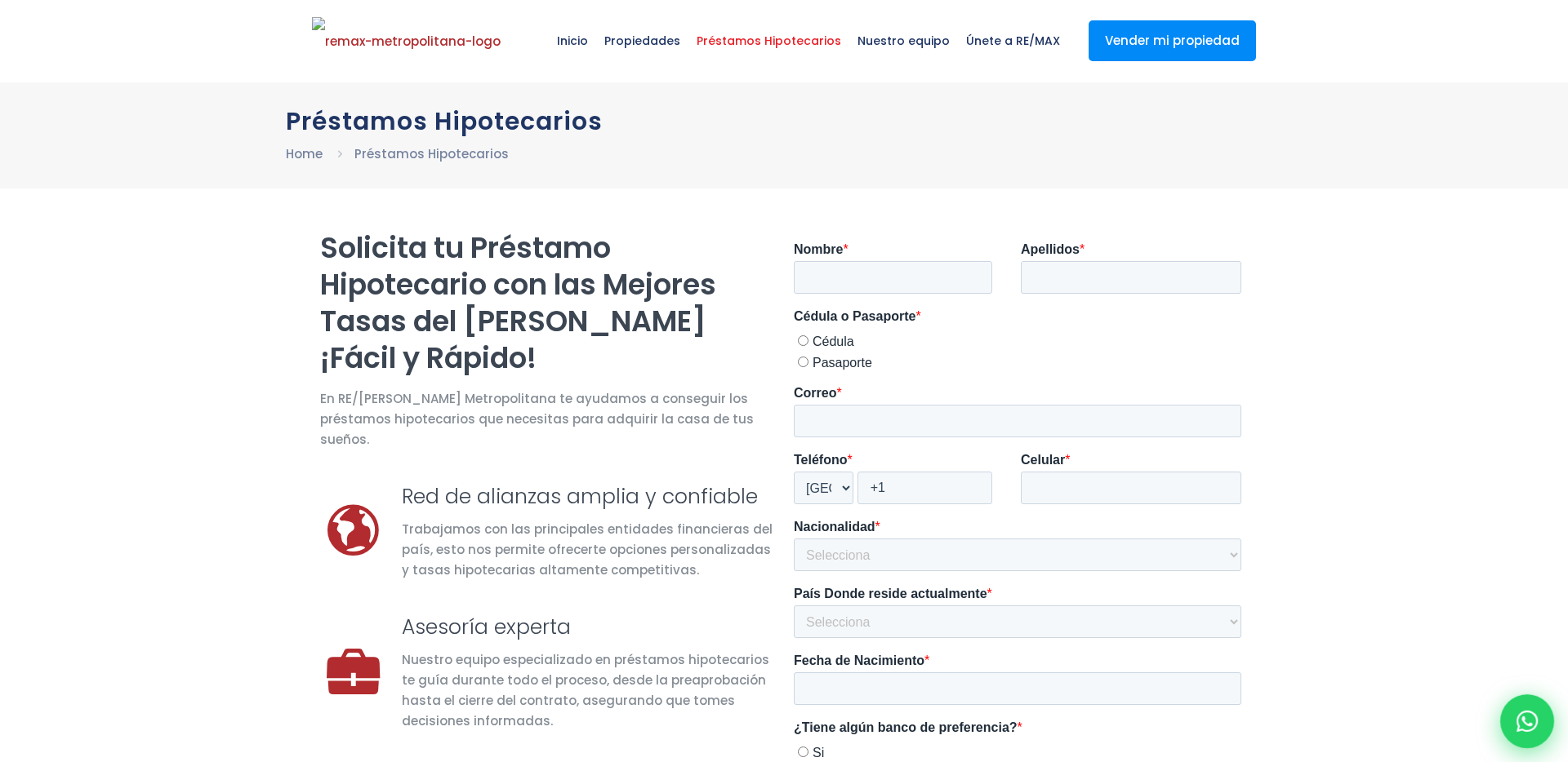
click at [1538, 723] on div at bounding box center [1527, 721] width 54 height 54
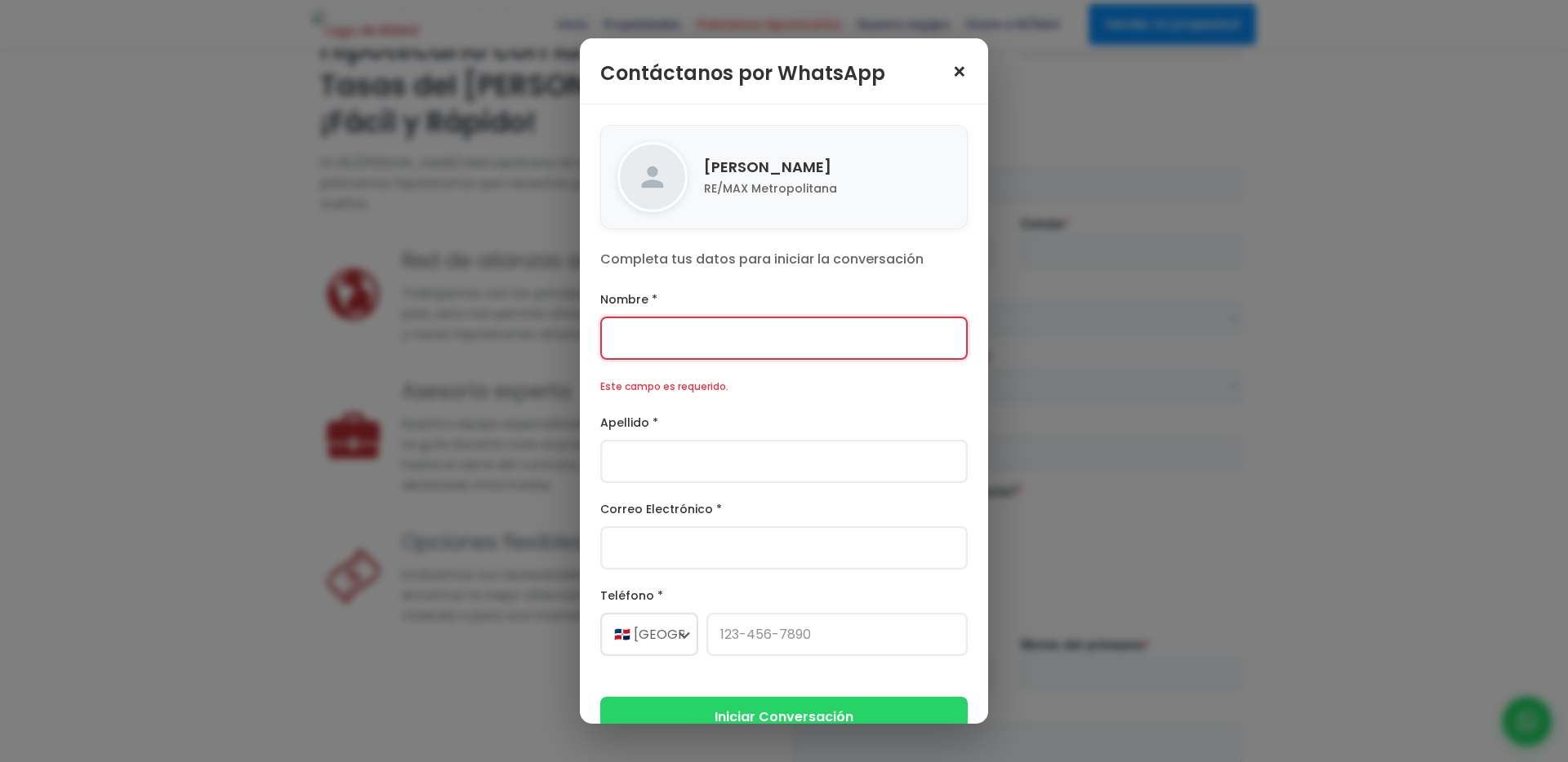
click at [955, 71] on span "×" at bounding box center [959, 72] width 17 height 23
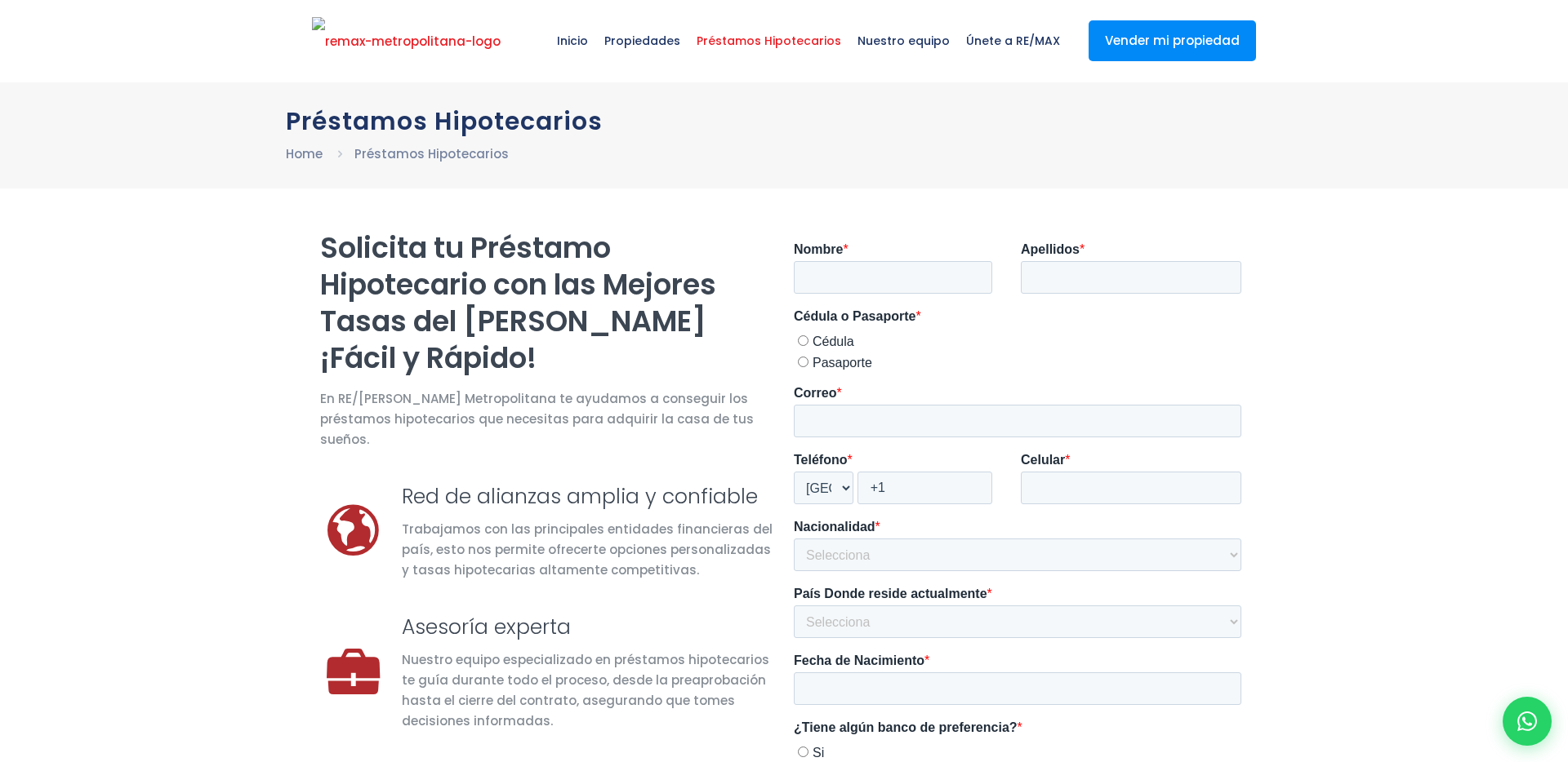
click at [375, 51] on img at bounding box center [406, 41] width 189 height 49
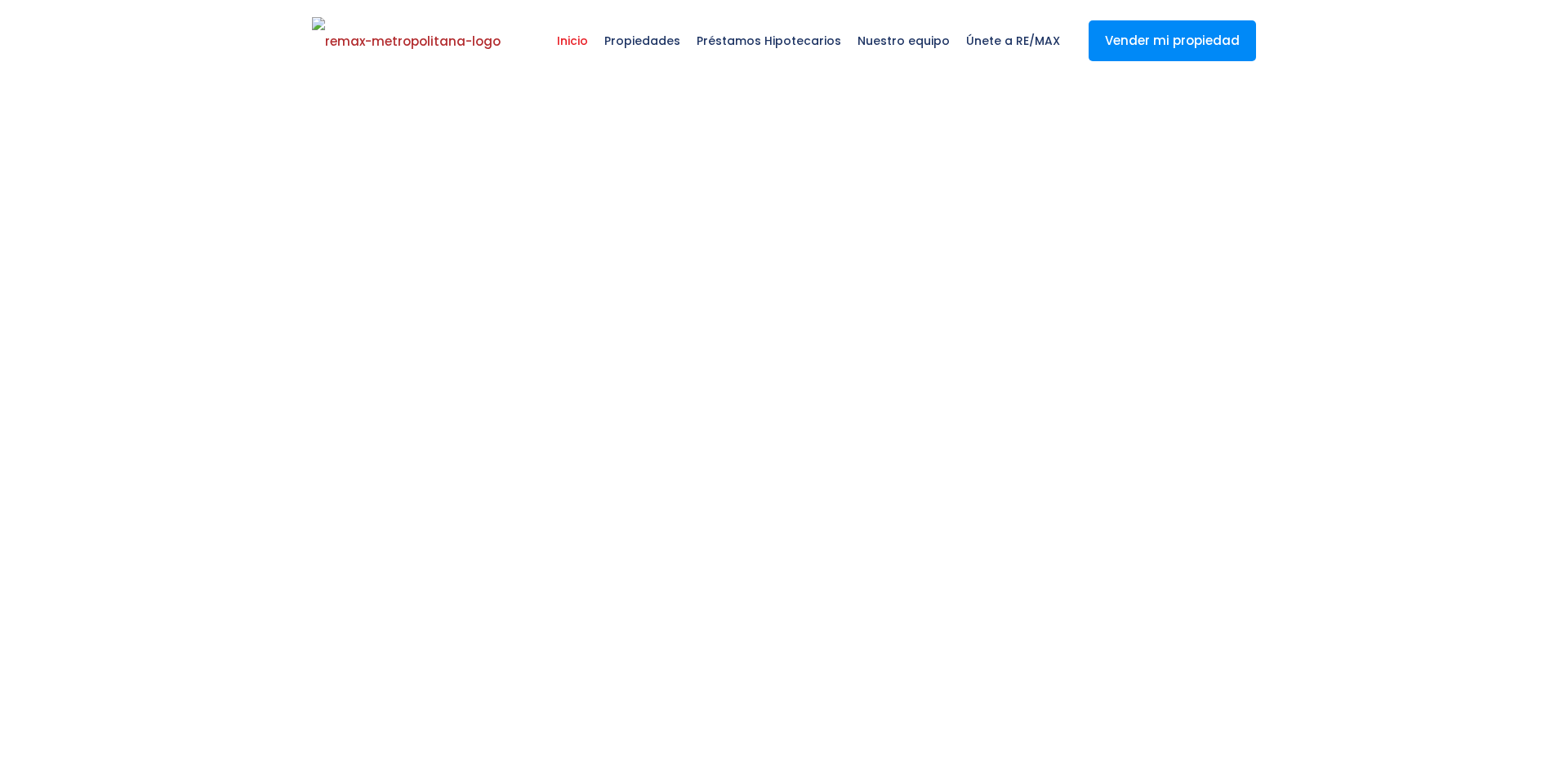
select select
